Goal: Obtain resource: Download file/media

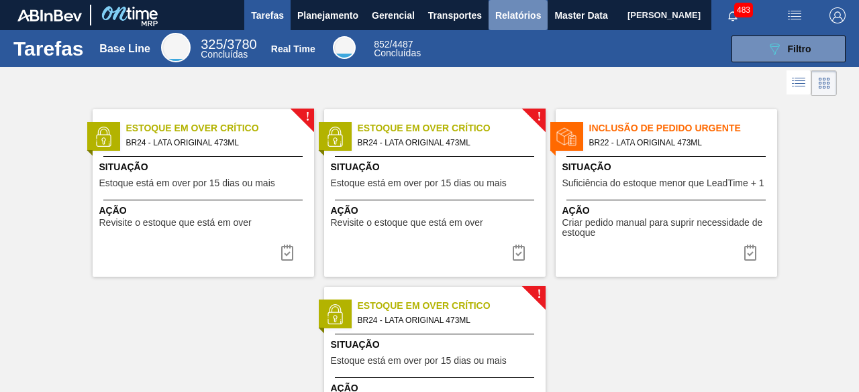
click at [503, 18] on span "Relatórios" at bounding box center [518, 15] width 46 height 16
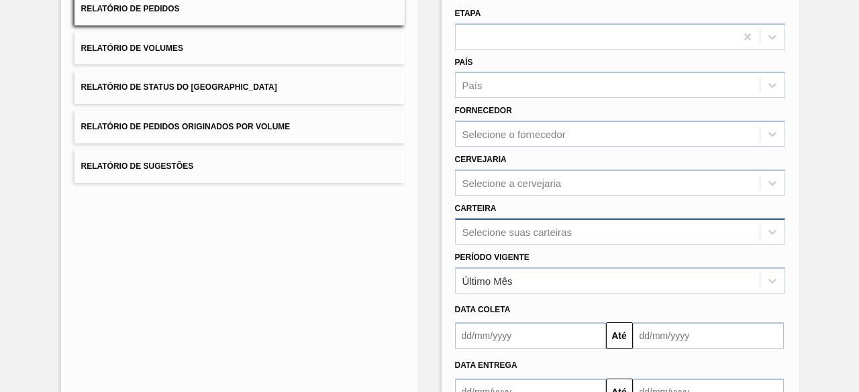
scroll to position [197, 0]
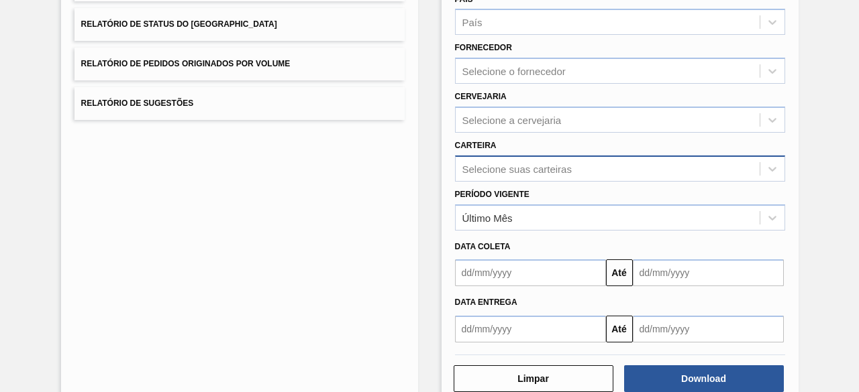
click at [612, 182] on div "Selecione suas carteiras" at bounding box center [620, 169] width 330 height 26
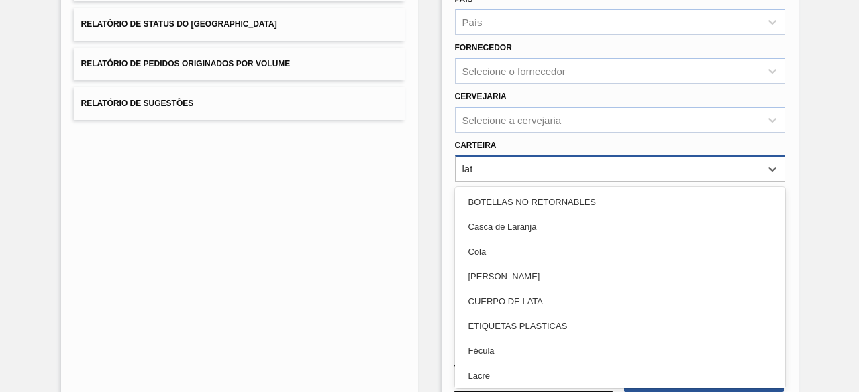
type input "lata"
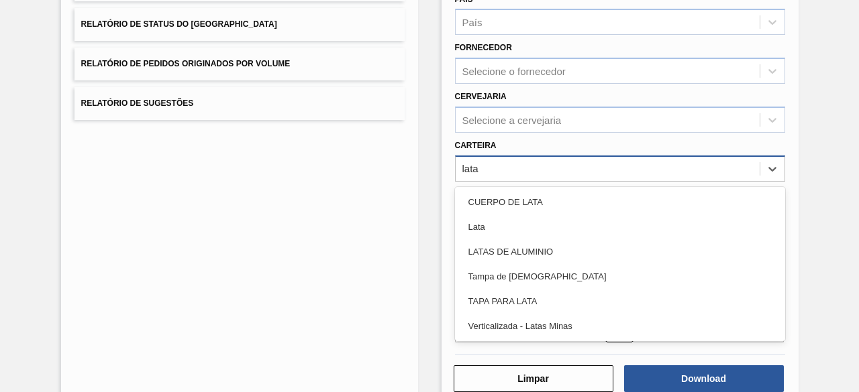
click at [612, 235] on div "Lata" at bounding box center [620, 227] width 330 height 25
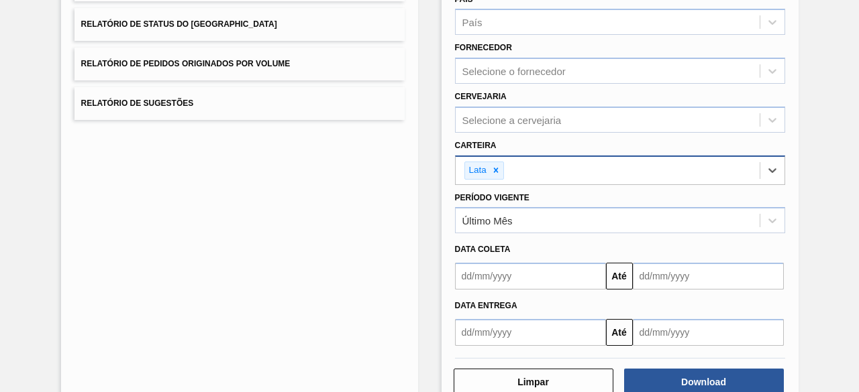
scroll to position [230, 0]
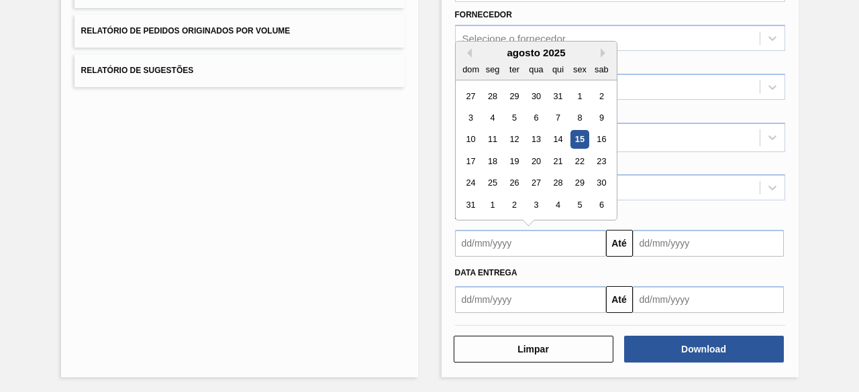
click at [571, 237] on input "text" at bounding box center [530, 243] width 151 height 27
click at [581, 137] on div "15" at bounding box center [579, 140] width 18 height 18
type input "[DATE]"
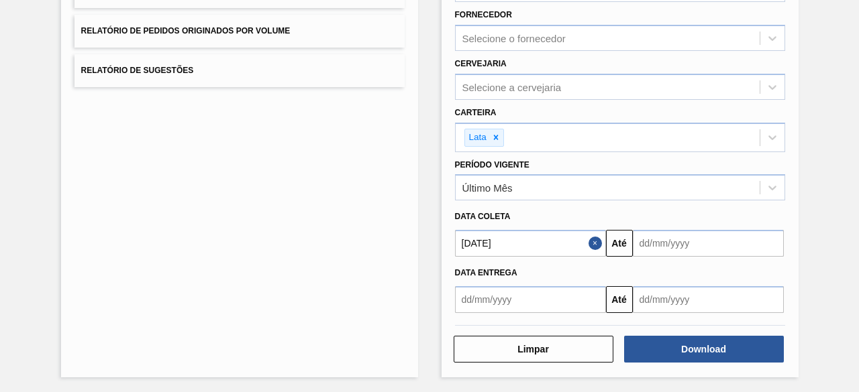
click at [683, 241] on input "text" at bounding box center [708, 243] width 151 height 27
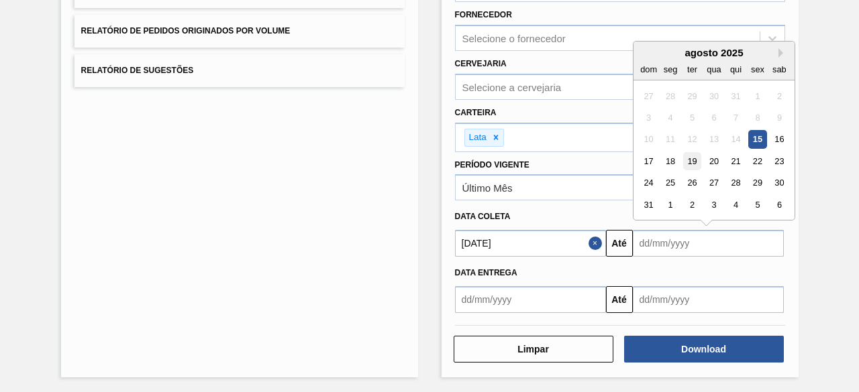
click at [692, 159] on div "19" at bounding box center [691, 161] width 18 height 18
type input "[DATE]"
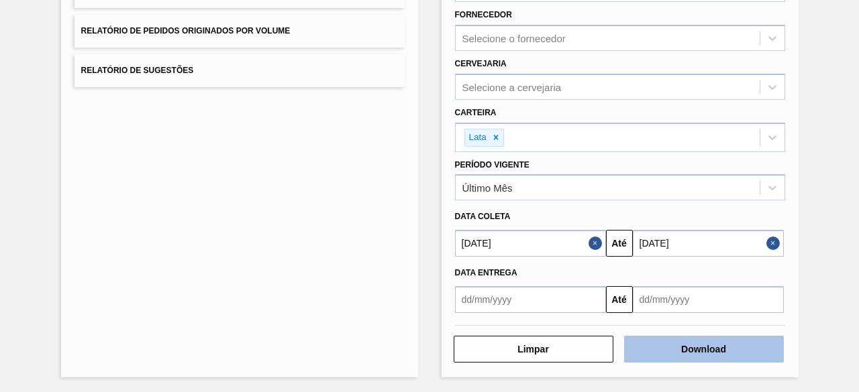
click at [706, 341] on button "Download" at bounding box center [704, 349] width 160 height 27
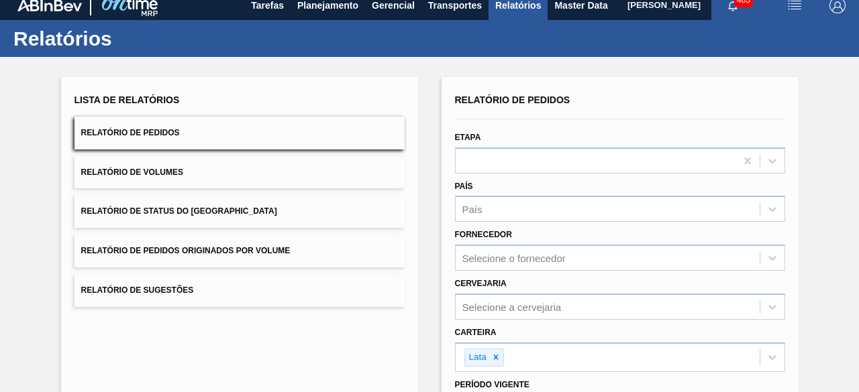
scroll to position [0, 0]
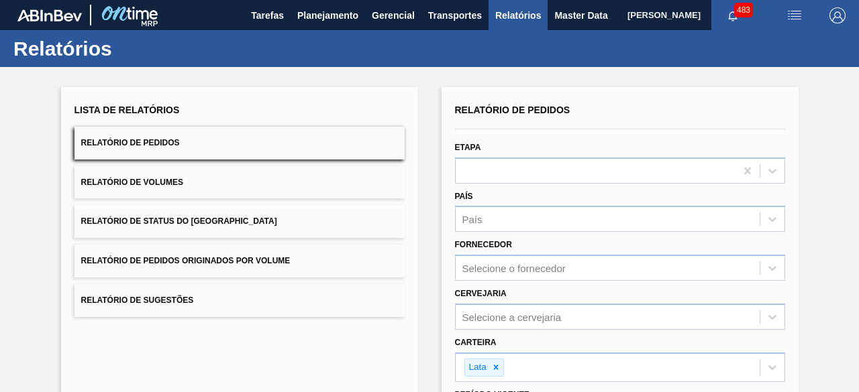
click at [627, 14] on span "[PERSON_NAME]" at bounding box center [663, 15] width 73 height 30
click at [558, 13] on span "Master Data" at bounding box center [580, 15] width 53 height 16
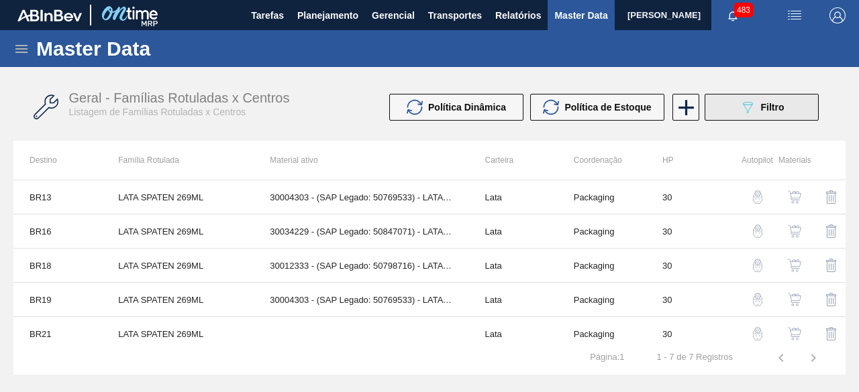
click at [756, 105] on div "089F7B8B-B2A5-4AFE-B5C0-19BA573D28AC Filtro" at bounding box center [761, 107] width 45 height 16
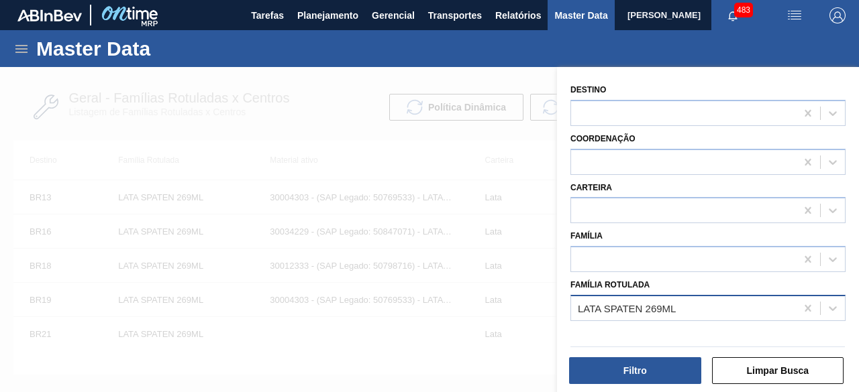
click at [678, 309] on div "LATA SPATEN 269ML" at bounding box center [683, 308] width 225 height 19
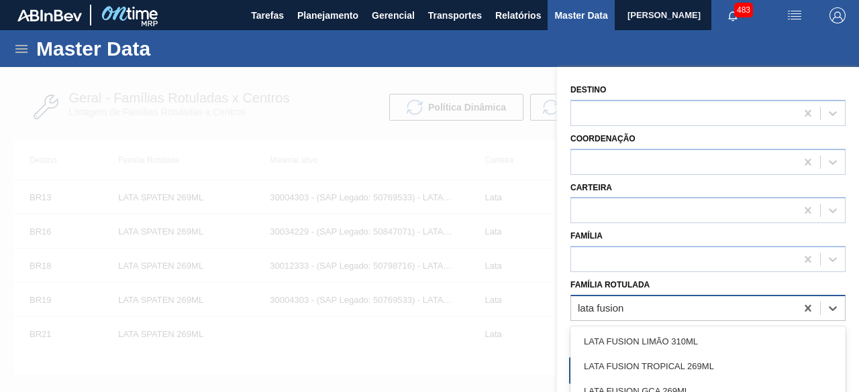
type Rotulada "lata fusion"
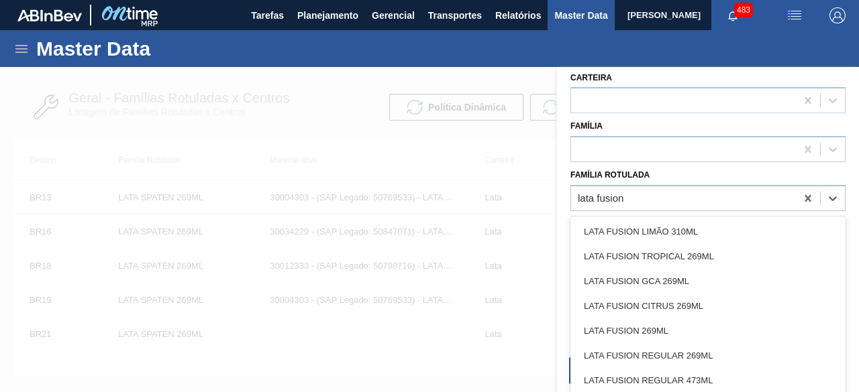
scroll to position [130, 0]
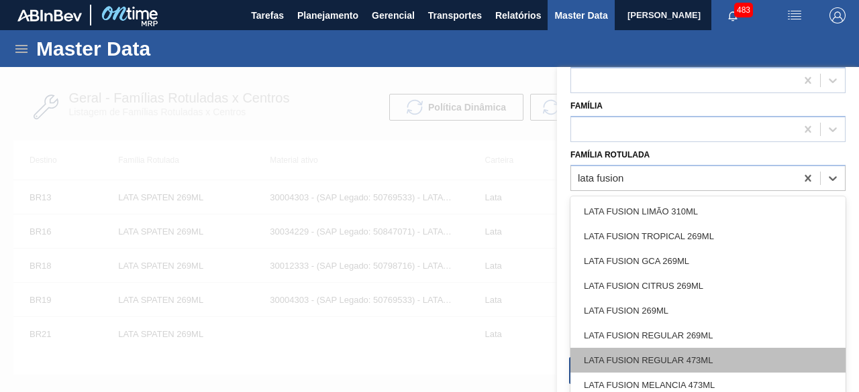
click at [748, 355] on div "LATA FUSION REGULAR 473ML" at bounding box center [707, 360] width 275 height 25
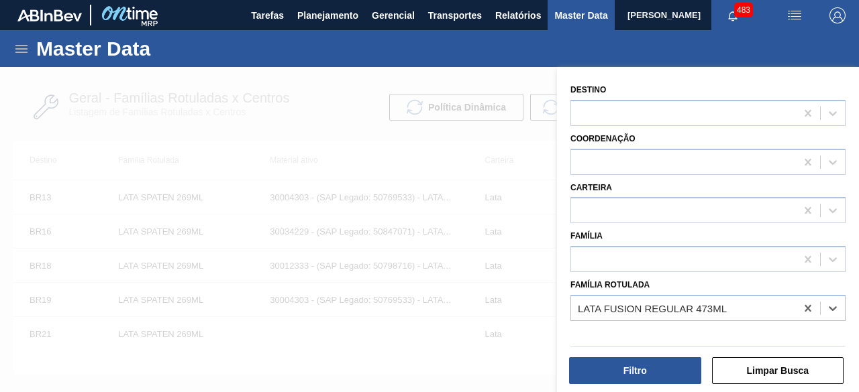
scroll to position [0, 0]
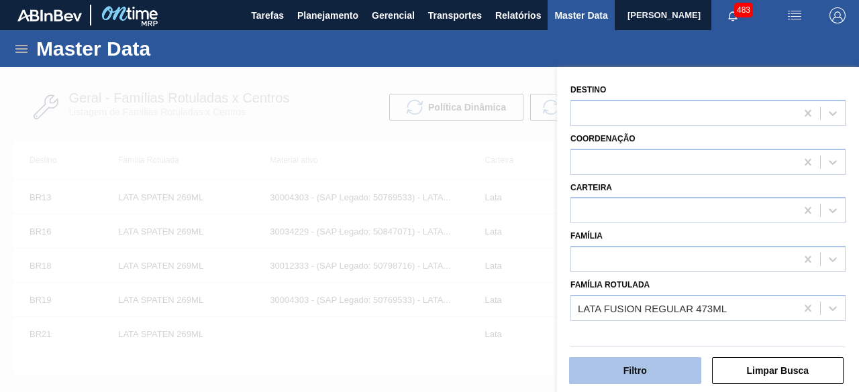
click at [653, 369] on button "Filtro" at bounding box center [635, 371] width 132 height 27
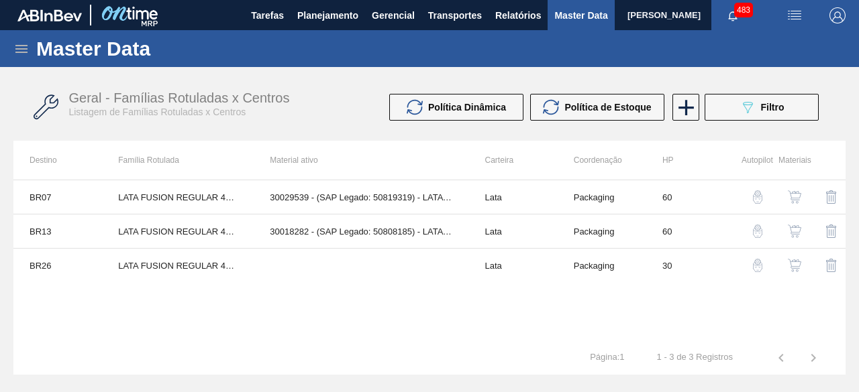
click at [794, 197] on img "button" at bounding box center [794, 197] width 13 height 13
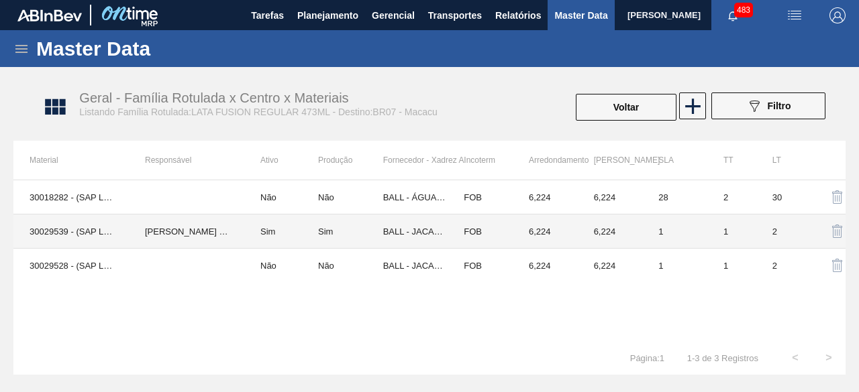
click at [73, 231] on td "30029539 - (SAP Legado: 50819319) - LATA AL 473ML FUSION HULK" at bounding box center [70, 232] width 115 height 34
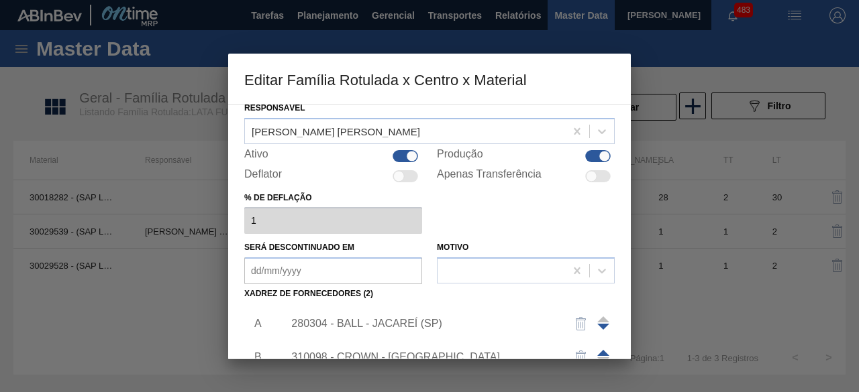
scroll to position [134, 0]
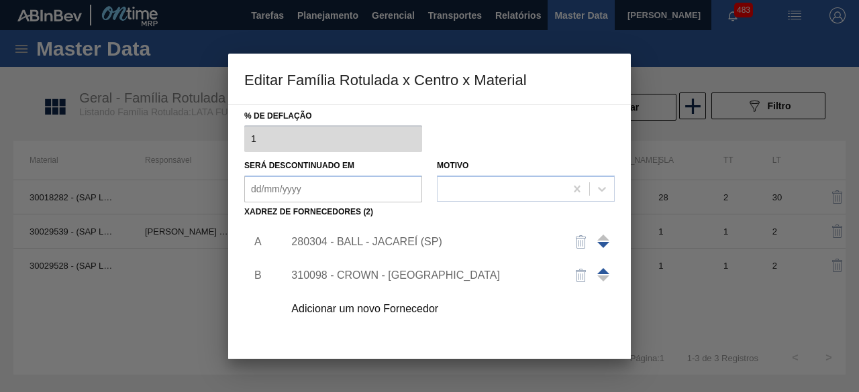
click at [298, 276] on div "310098 - CROWN - [GEOGRAPHIC_DATA]" at bounding box center [422, 276] width 263 height 12
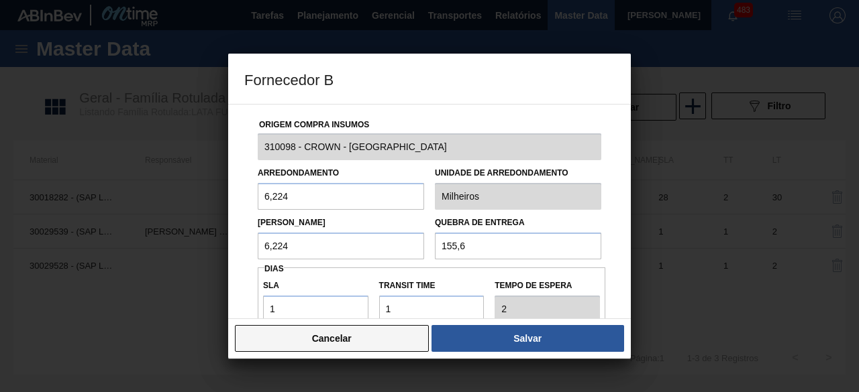
click at [390, 344] on button "Cancelar" at bounding box center [332, 338] width 194 height 27
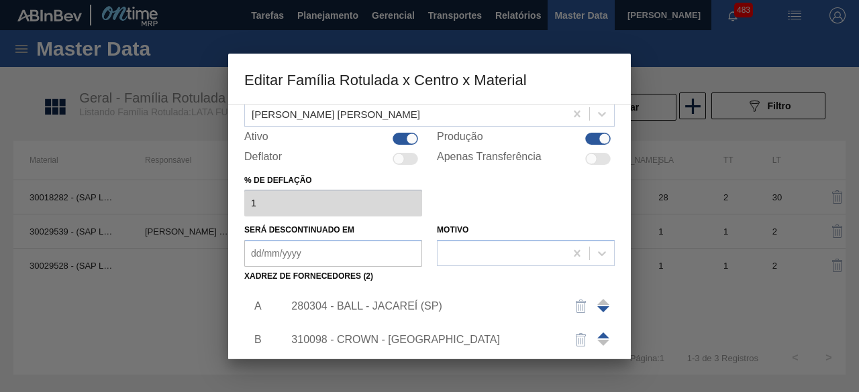
scroll to position [201, 0]
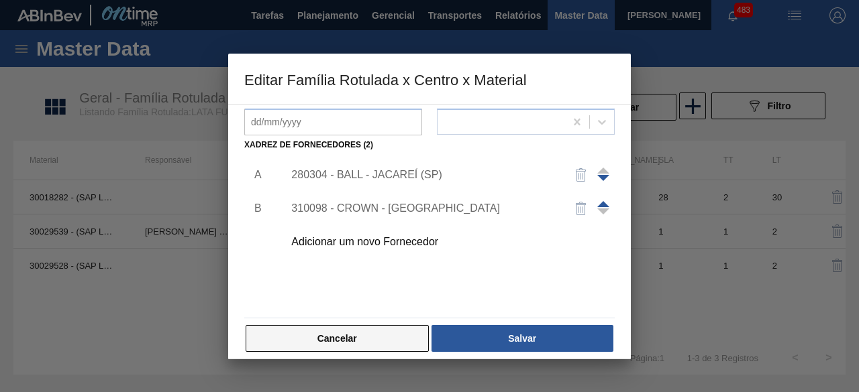
click at [380, 343] on button "Cancelar" at bounding box center [337, 338] width 183 height 27
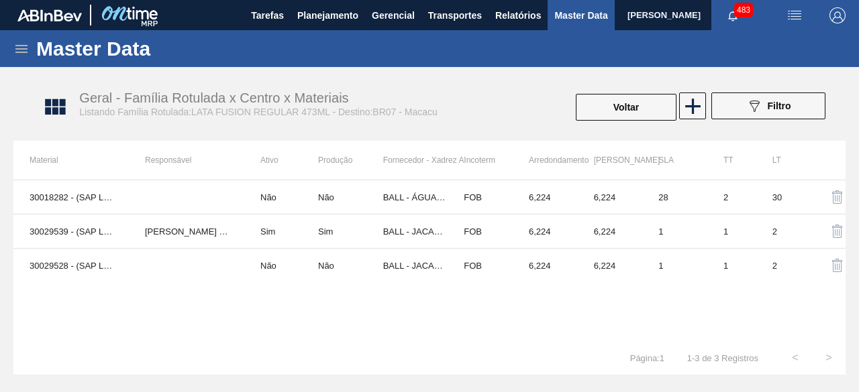
click at [21, 45] on icon at bounding box center [21, 49] width 12 height 8
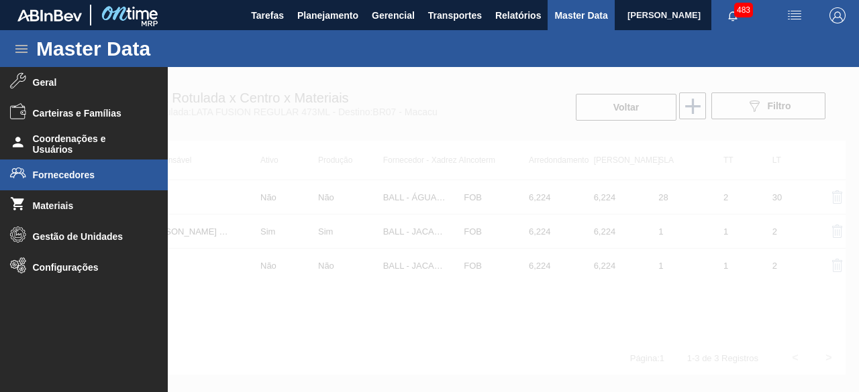
click at [103, 172] on span "Fornecedores" at bounding box center [88, 175] width 111 height 11
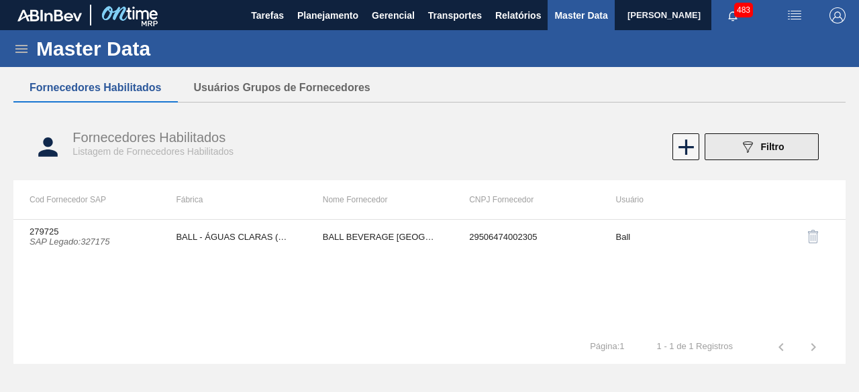
click at [742, 148] on icon "089F7B8B-B2A5-4AFE-B5C0-19BA573D28AC" at bounding box center [747, 147] width 16 height 16
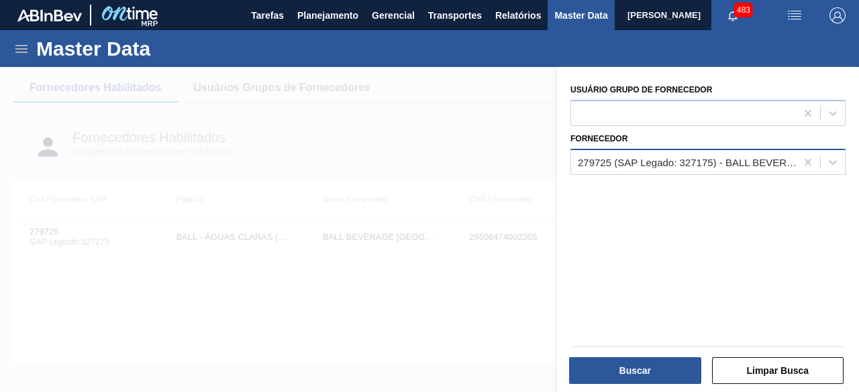
click at [687, 167] on div "279725 (SAP Legado: 327175) - BALL BEVERAGE [GEOGRAPHIC_DATA] SA" at bounding box center [687, 161] width 219 height 11
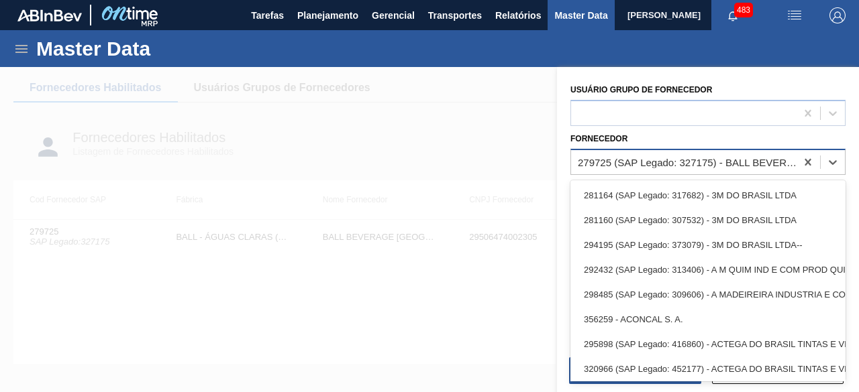
paste input "310098"
type input "310098"
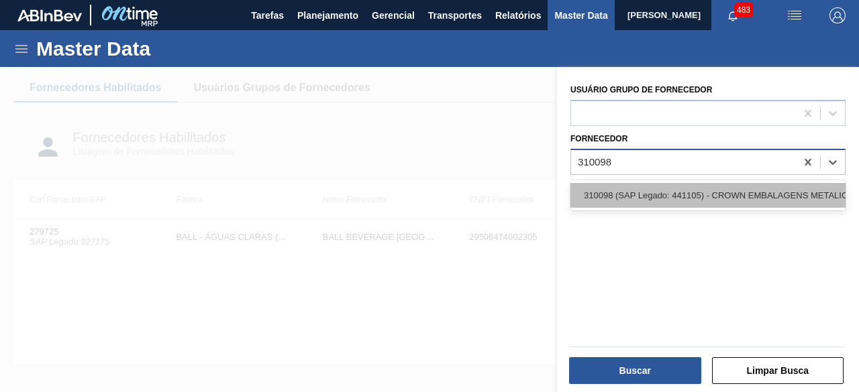
click at [674, 193] on div "310098 (SAP Legado: 441105) - CROWN EMBALAGENS METALICAS DA" at bounding box center [707, 195] width 275 height 25
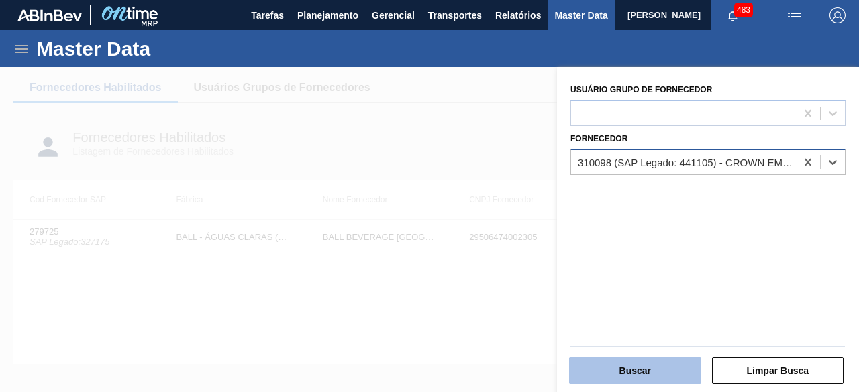
click at [659, 379] on button "Buscar" at bounding box center [635, 371] width 132 height 27
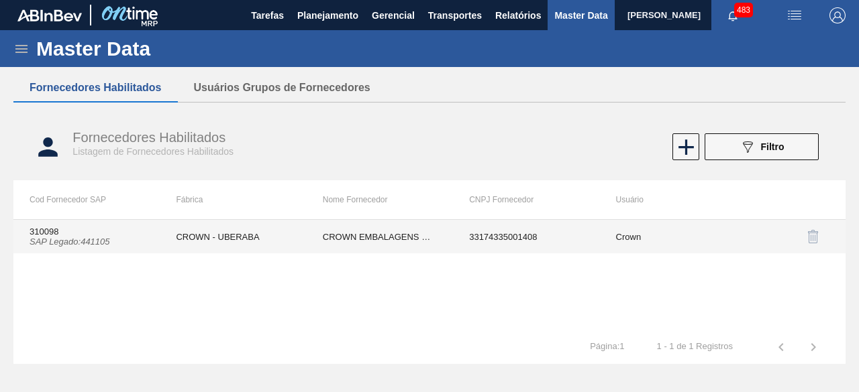
click at [207, 233] on td "CROWN - UBERABA" at bounding box center [233, 237] width 146 height 34
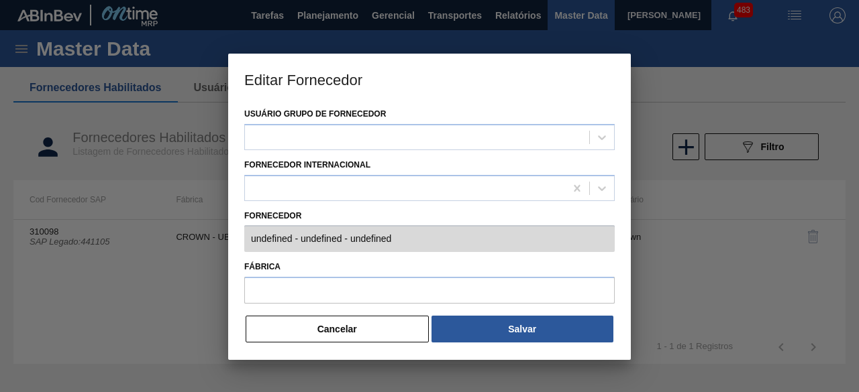
type input "310098 (SAP Legado: 441105) - CROWN EMBALAGENS METALICAS DA - 33174335001408"
type input "CROWN - UBERABA"
